Goal: Navigation & Orientation: Find specific page/section

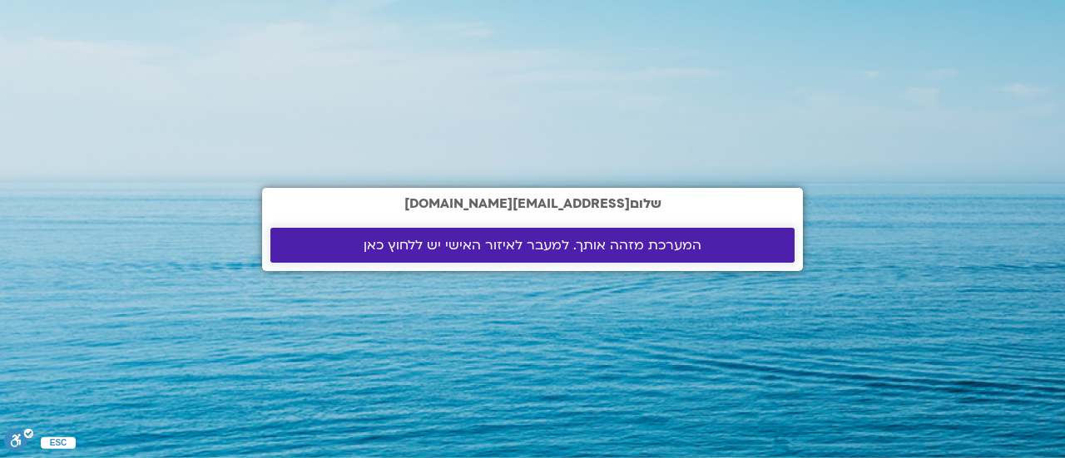
click at [411, 253] on span "המערכת מזהה אותך. למעבר לאיזור האישי יש ללחוץ כאן" at bounding box center [533, 245] width 338 height 15
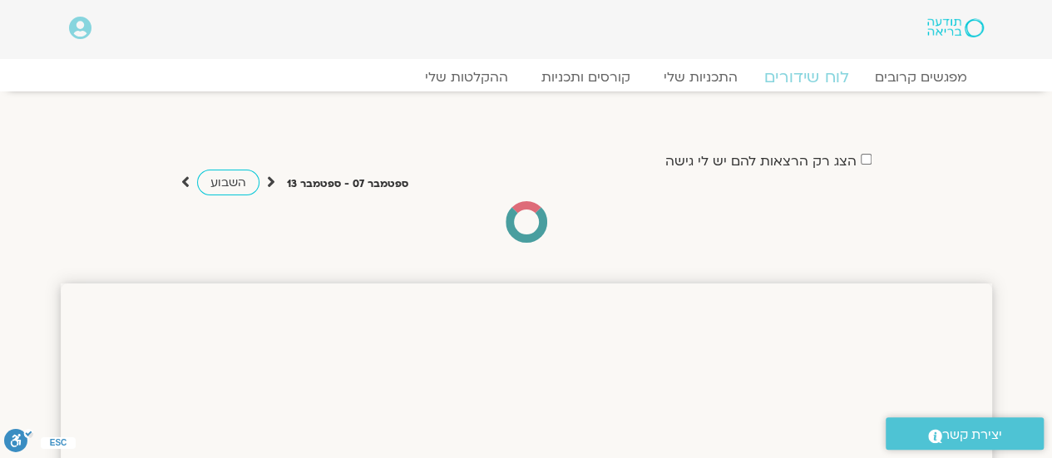
click at [797, 80] on link "לוח שידורים" at bounding box center [806, 77] width 125 height 20
click at [829, 76] on link "לוח שידורים" at bounding box center [806, 77] width 125 height 20
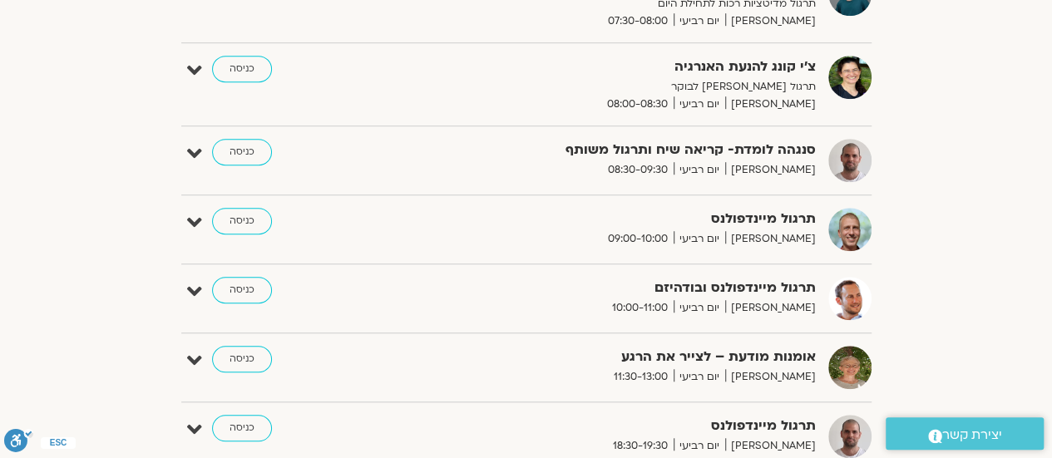
scroll to position [499, 0]
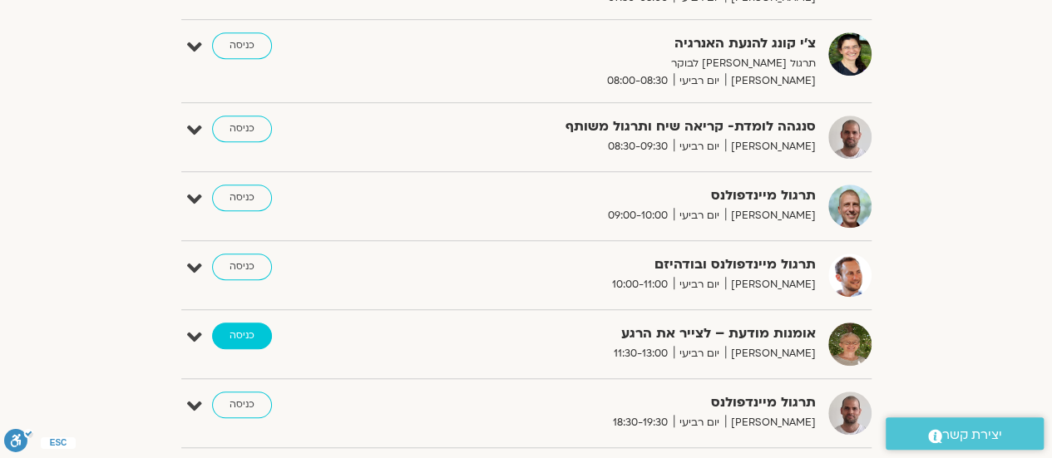
click at [246, 337] on link "כניסה" at bounding box center [242, 336] width 60 height 27
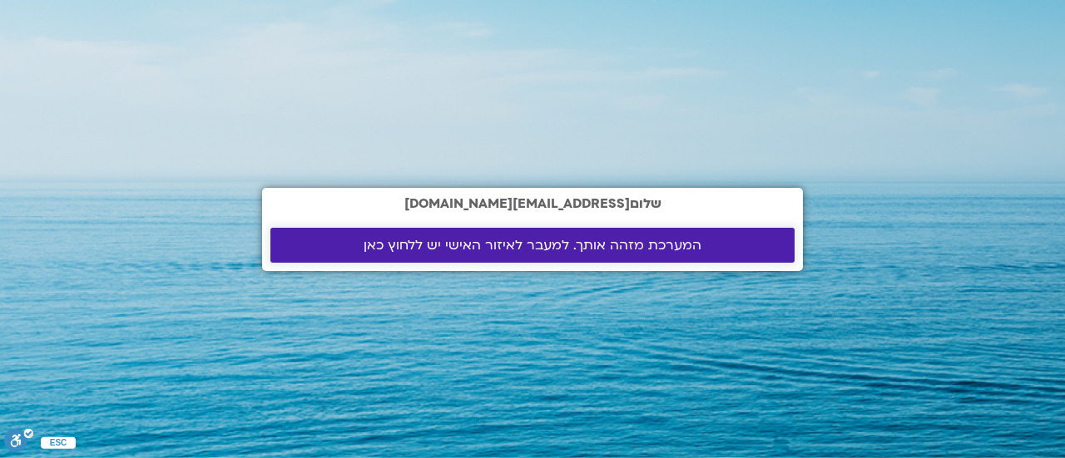
click at [476, 246] on span "המערכת מזהה אותך. למעבר לאיזור האישי יש ללחוץ כאן" at bounding box center [533, 245] width 338 height 15
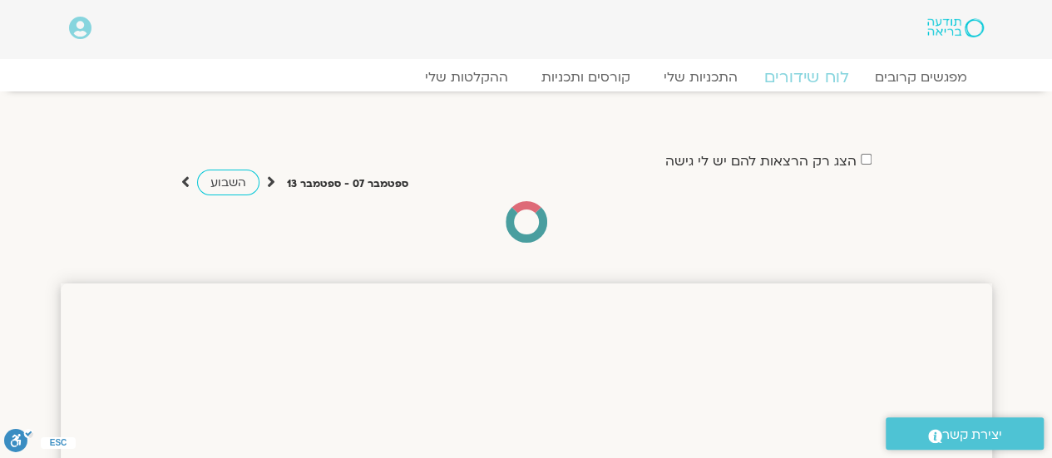
click at [797, 72] on link "לוח שידורים" at bounding box center [806, 77] width 125 height 20
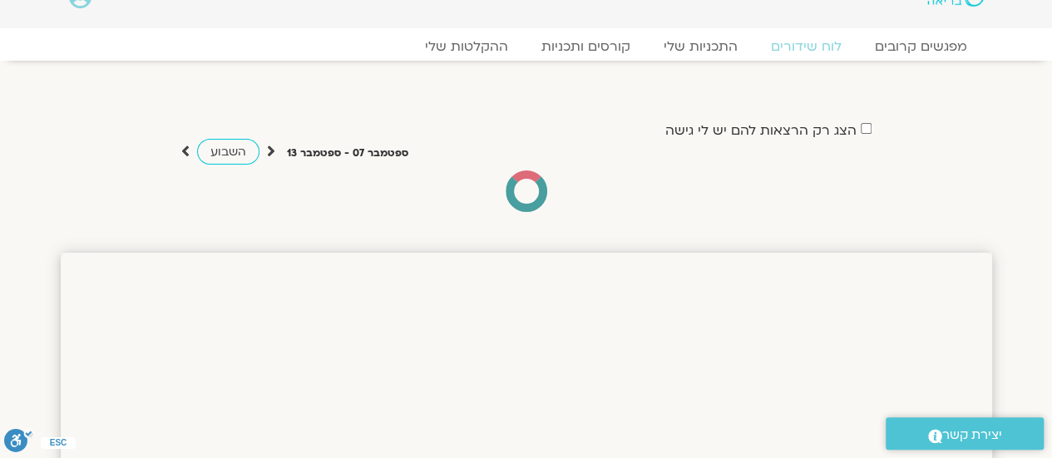
scroll to position [28, 0]
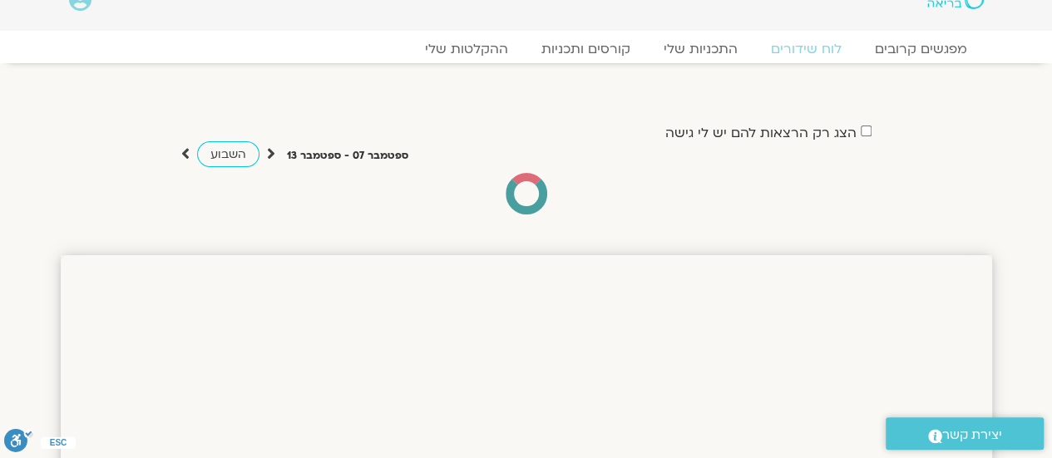
drag, startPoint x: 0, startPoint y: 0, endPoint x: 1058, endPoint y: 37, distance: 1058.8
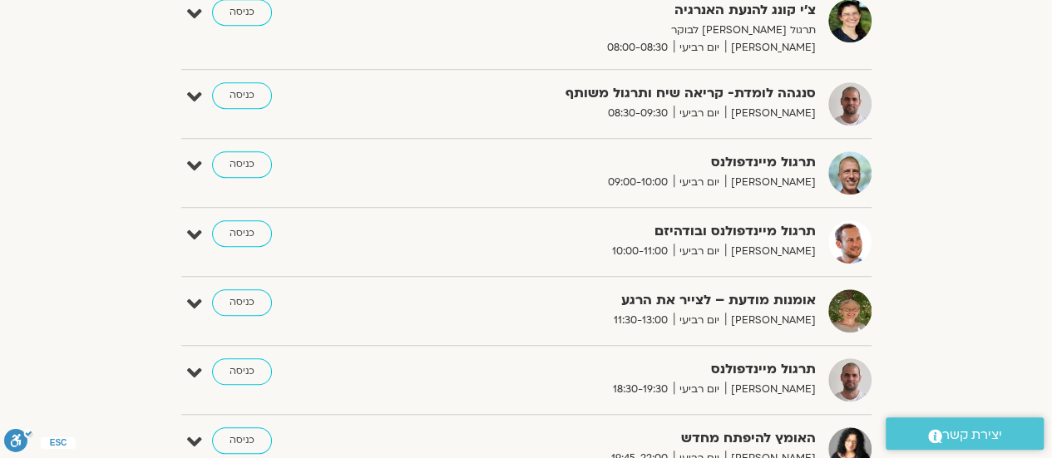
scroll to position [537, 0]
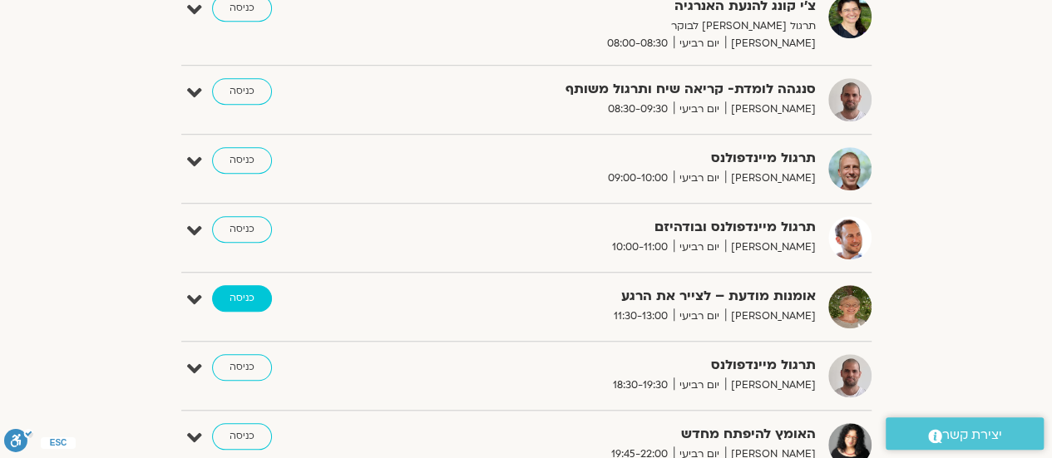
click at [252, 299] on link "כניסה" at bounding box center [242, 298] width 60 height 27
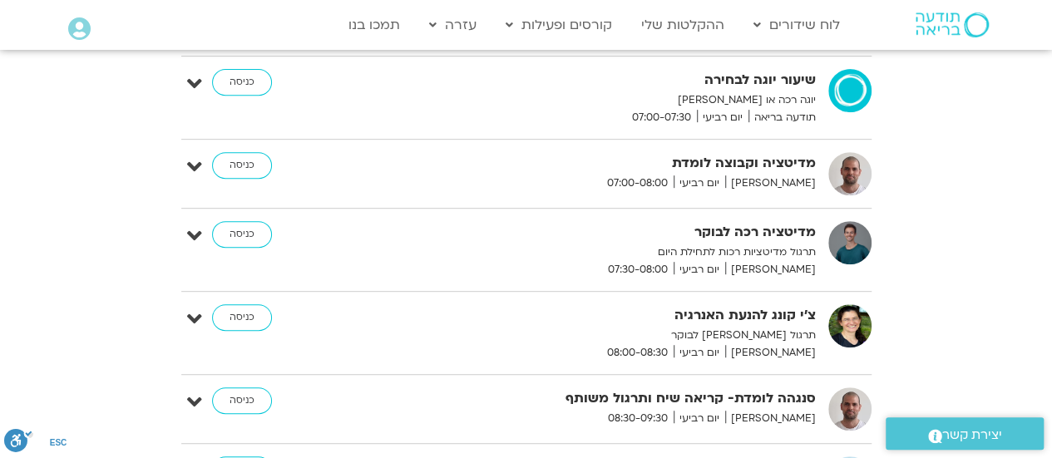
scroll to position [321, 0]
